Goal: Navigation & Orientation: Find specific page/section

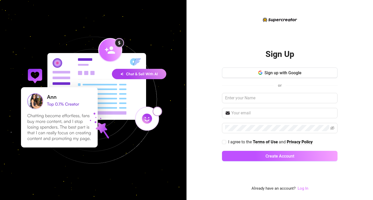
click at [303, 187] on link "Log In" at bounding box center [303, 188] width 11 height 5
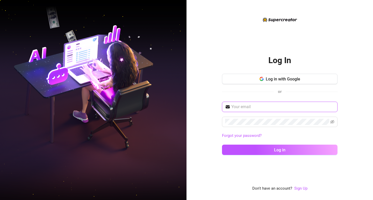
click at [249, 104] on input "text" at bounding box center [282, 107] width 103 height 6
type input "ben"
type input "[EMAIL_ADDRESS][DOMAIN_NAME]"
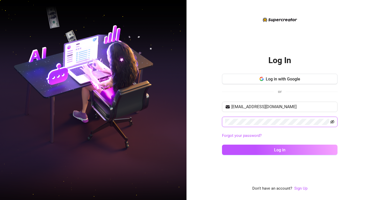
click at [333, 123] on icon "eye-invisible" at bounding box center [333, 122] width 4 height 4
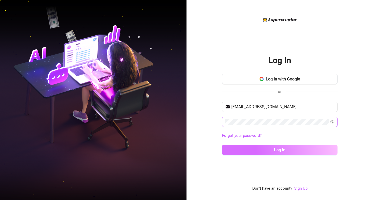
click at [273, 149] on button "Log in" at bounding box center [280, 150] width 116 height 10
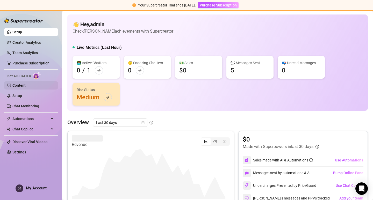
click at [14, 86] on link "Content" at bounding box center [18, 85] width 13 height 4
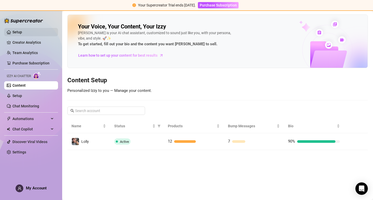
click at [22, 33] on link "Setup" at bounding box center [17, 32] width 10 height 4
